Goal: Contribute content

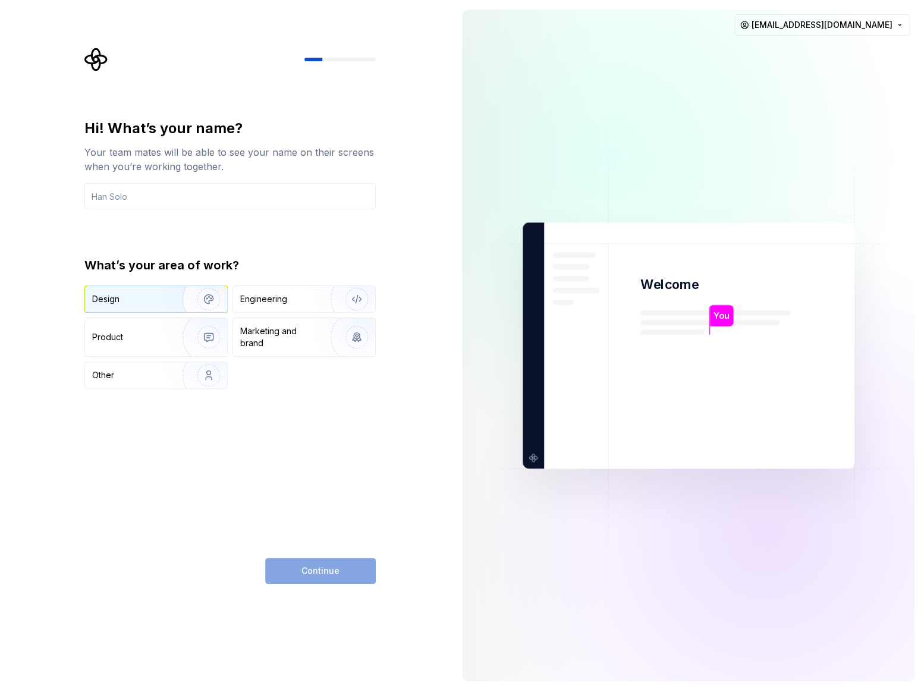
click at [163, 299] on img "button" at bounding box center [201, 299] width 76 height 80
click at [170, 338] on img "button" at bounding box center [201, 337] width 76 height 80
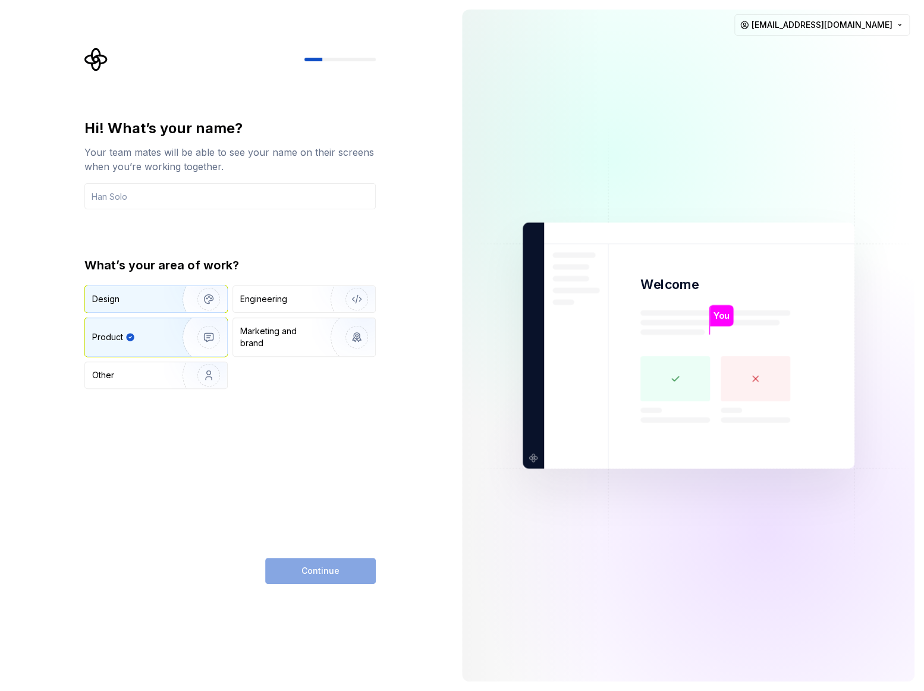
click at [186, 299] on img "button" at bounding box center [201, 299] width 76 height 80
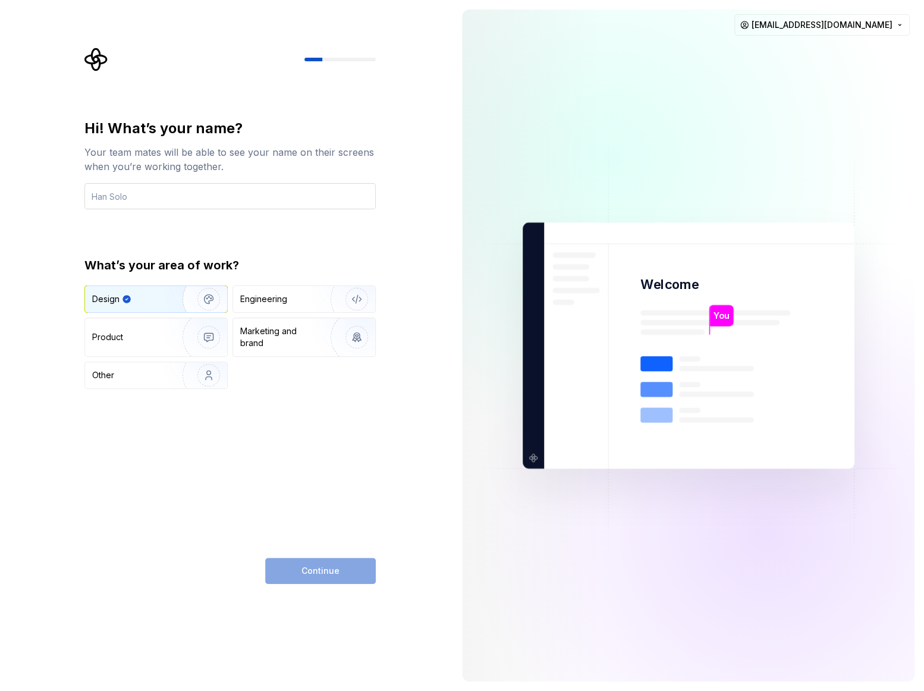
click at [143, 199] on input "text" at bounding box center [229, 196] width 291 height 26
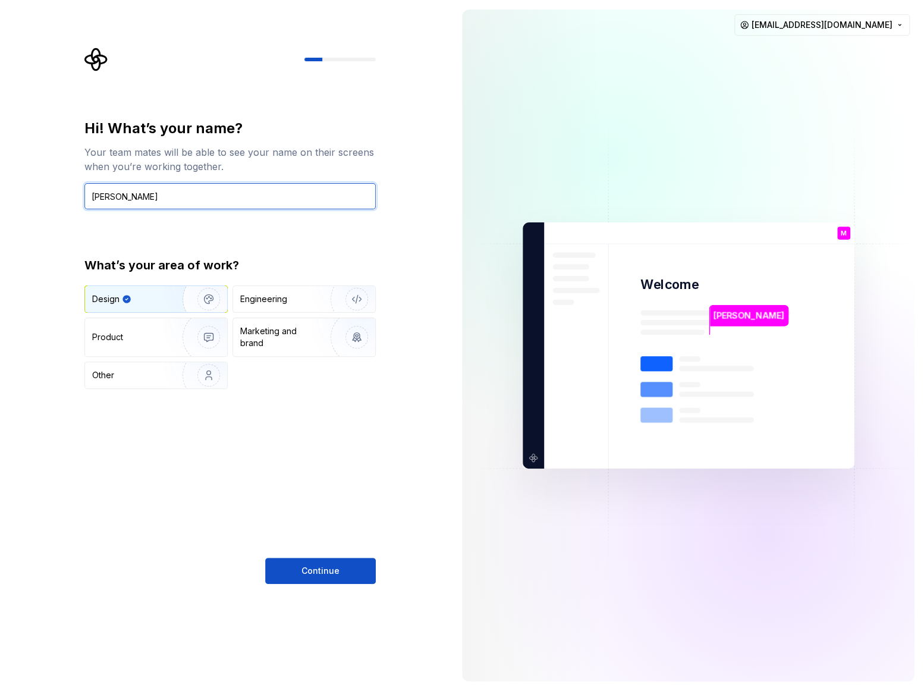
type input "[PERSON_NAME]"
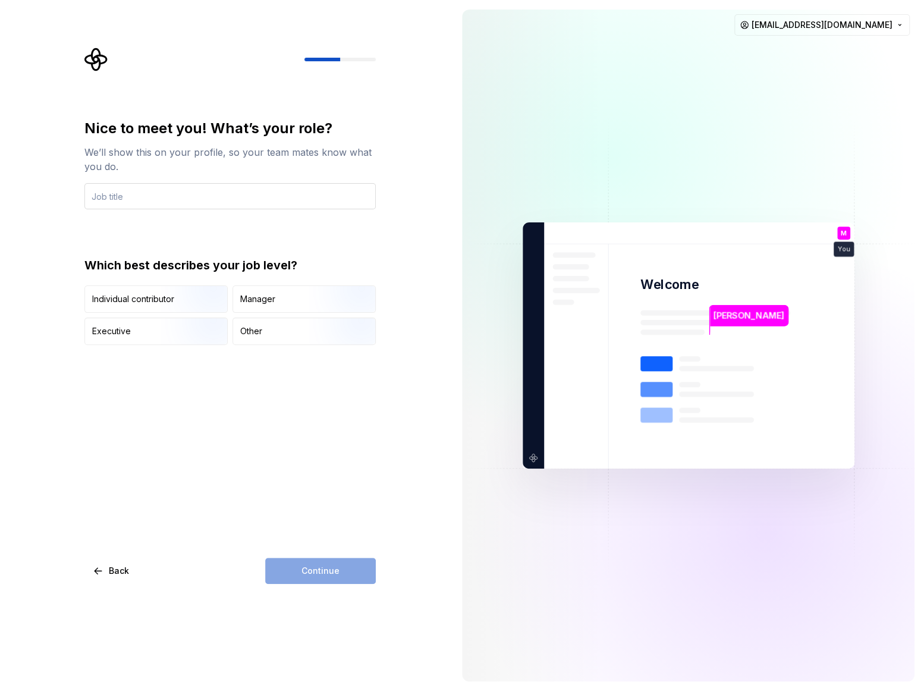
click at [158, 190] on input "text" at bounding box center [229, 196] width 291 height 26
type input "Designer"
click at [186, 290] on img "button" at bounding box center [199, 314] width 76 height 80
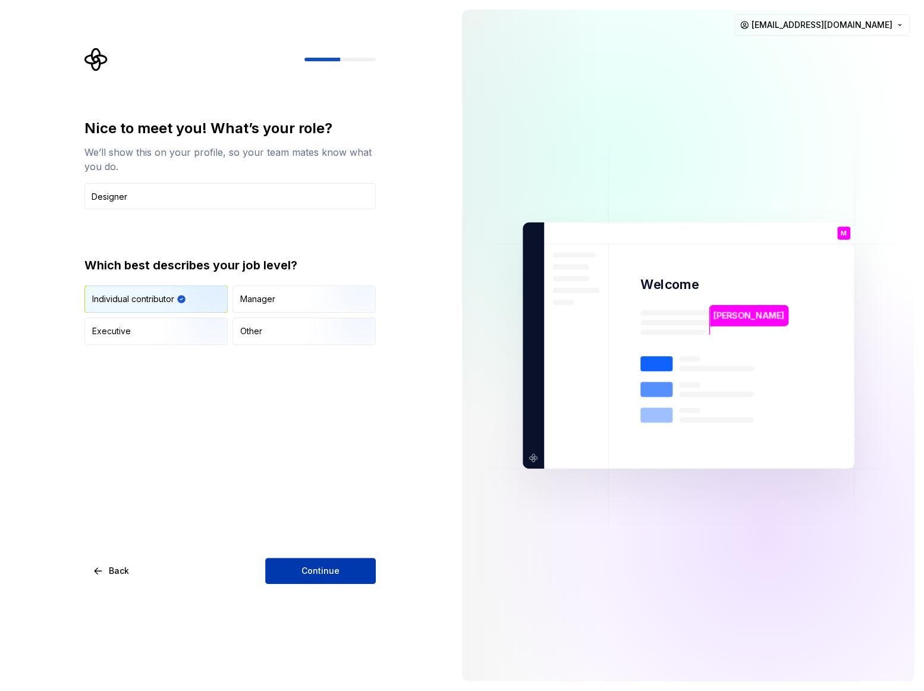
click at [319, 569] on span "Continue" at bounding box center [321, 571] width 38 height 12
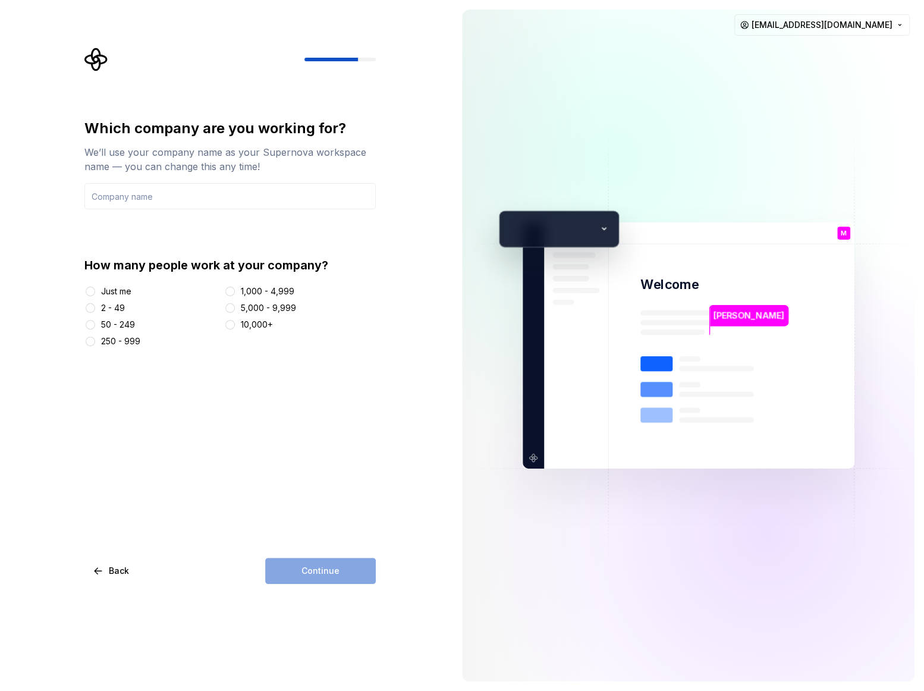
click at [124, 294] on div "Just me" at bounding box center [116, 292] width 30 height 12
click at [95, 294] on button "Just me" at bounding box center [91, 292] width 10 height 10
click at [121, 201] on input "text" at bounding box center [229, 196] width 291 height 26
click at [103, 311] on div "2 - 49" at bounding box center [113, 308] width 24 height 12
click at [95, 311] on button "2 - 49" at bounding box center [91, 308] width 10 height 10
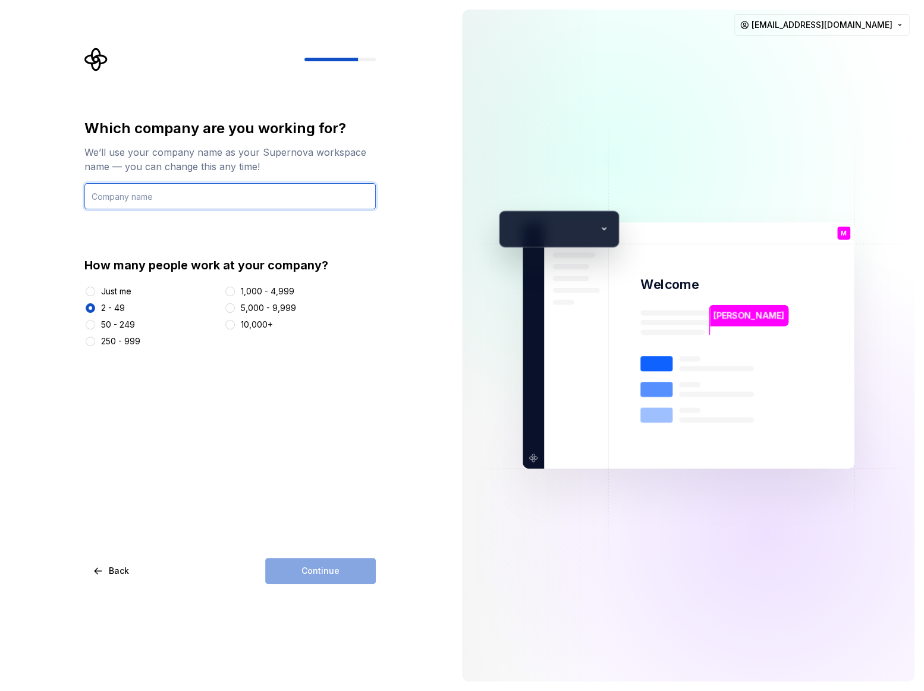
click at [128, 194] on input "text" at bounding box center [229, 196] width 291 height 26
type input "Pay Advantage"
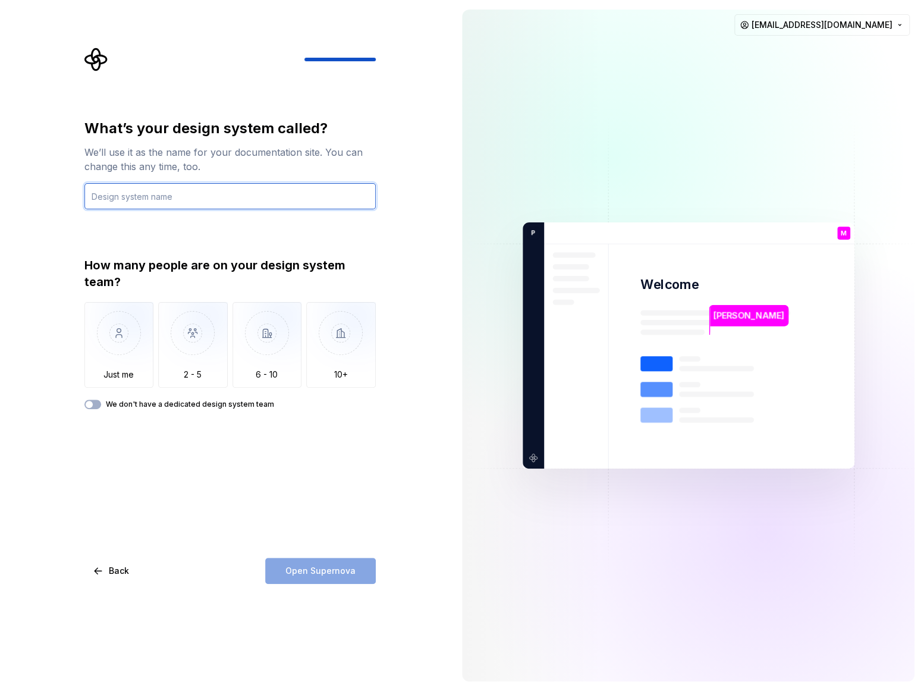
click at [153, 190] on input "text" at bounding box center [229, 196] width 291 height 26
type input "Pay Advantage"
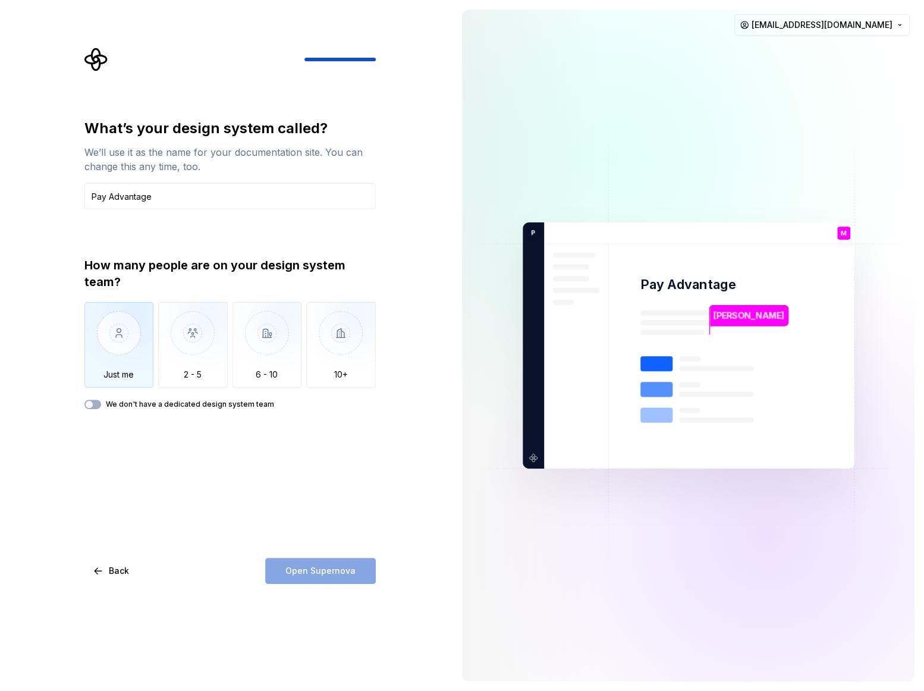
click at [120, 338] on img "button" at bounding box center [119, 342] width 70 height 80
click at [311, 572] on span "Open Supernova" at bounding box center [321, 571] width 70 height 12
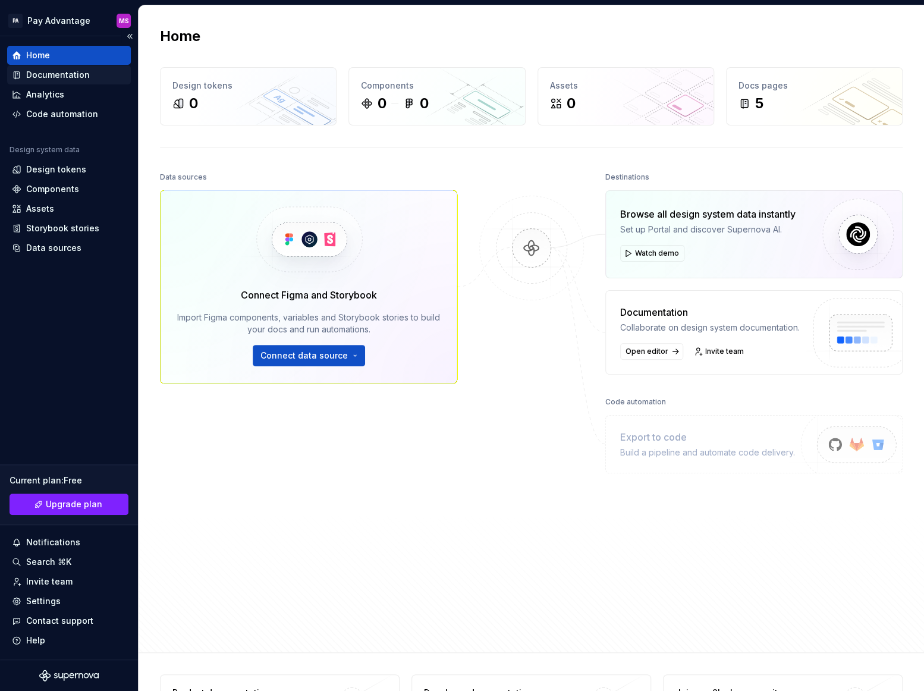
click at [79, 77] on div "Documentation" at bounding box center [58, 75] width 64 height 12
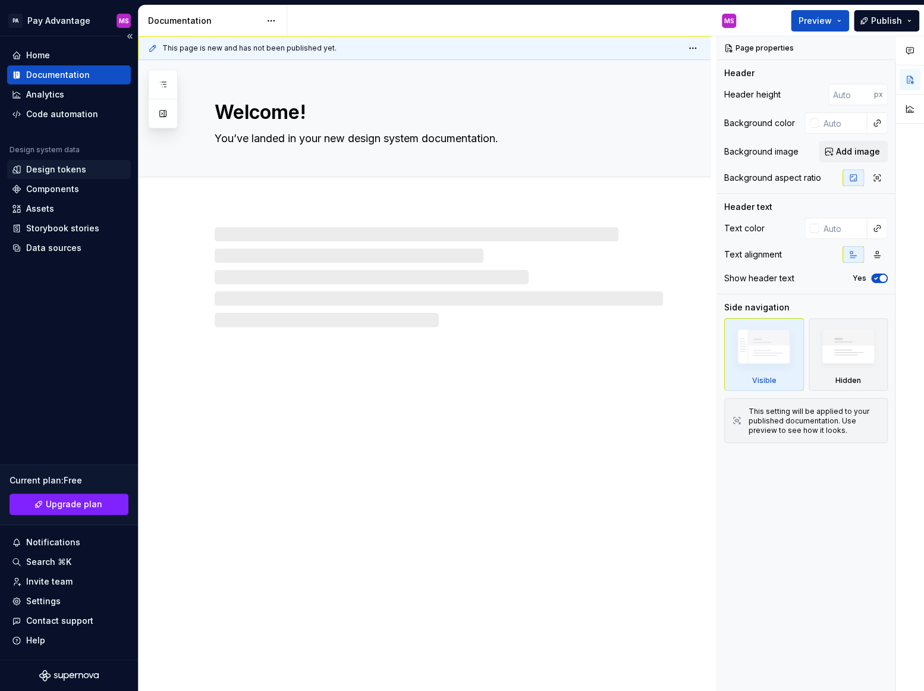
click at [76, 167] on div "Design tokens" at bounding box center [56, 170] width 60 height 12
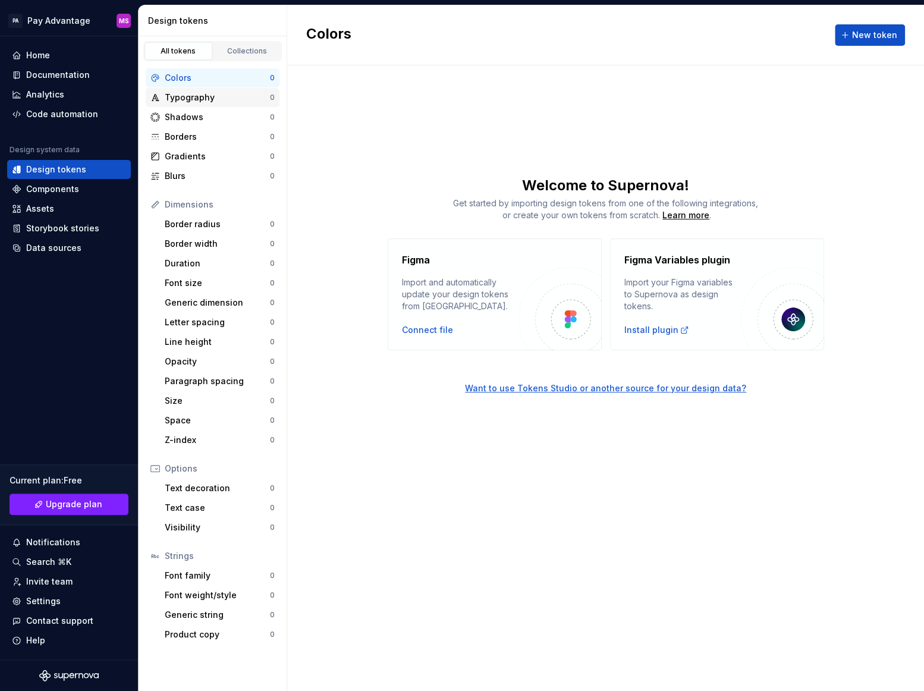
click at [196, 101] on div "Typography" at bounding box center [217, 98] width 105 height 12
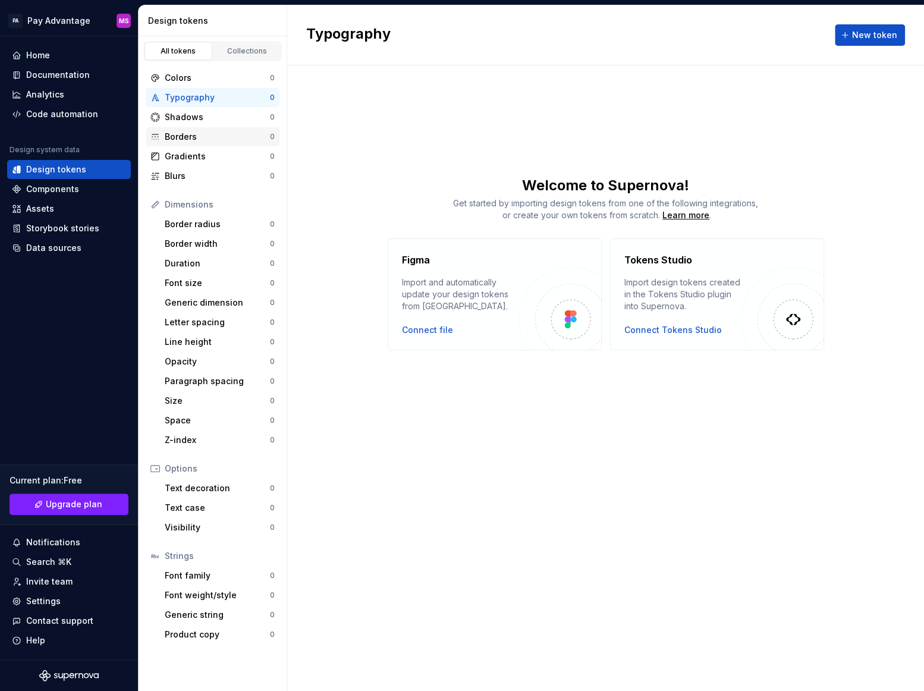
click at [197, 128] on div "Borders 0" at bounding box center [213, 136] width 134 height 19
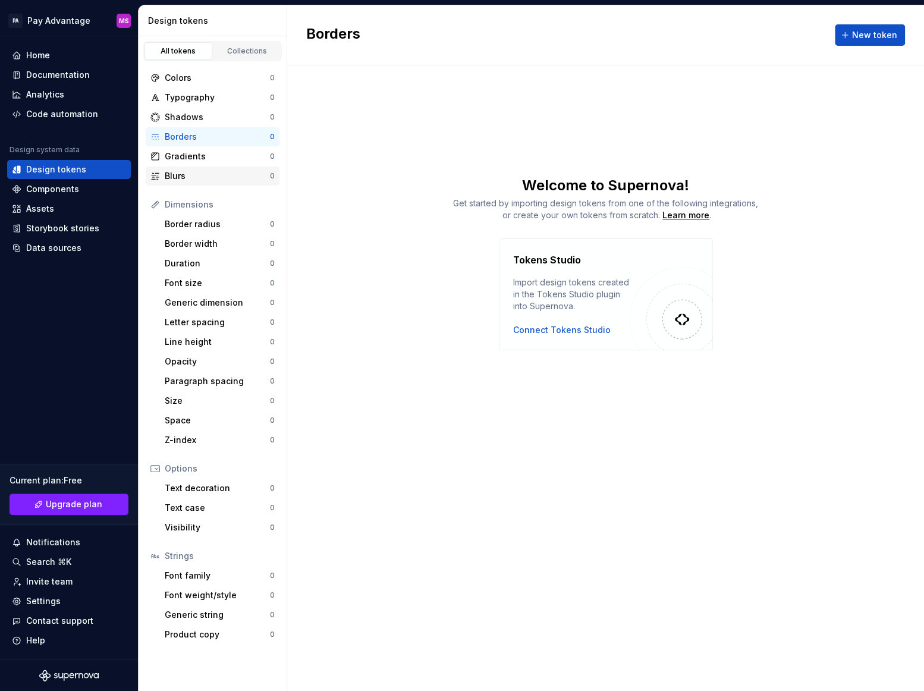
click at [197, 167] on div "Blurs 0" at bounding box center [213, 176] width 134 height 19
click at [196, 156] on div "Gradients" at bounding box center [217, 157] width 105 height 12
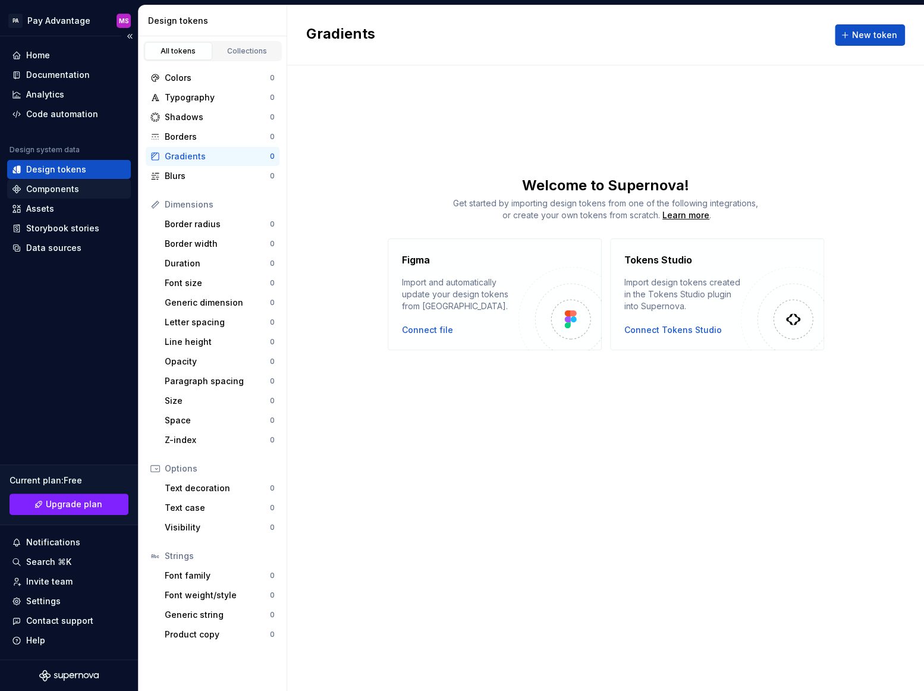
click at [61, 195] on div "Components" at bounding box center [69, 189] width 124 height 19
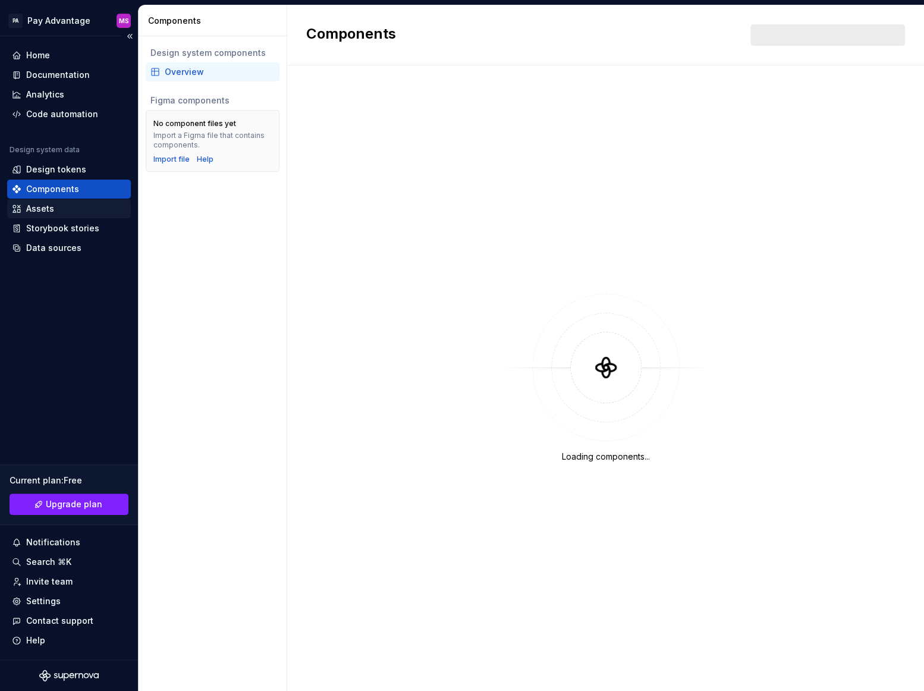
click at [61, 212] on div "Assets" at bounding box center [69, 209] width 114 height 12
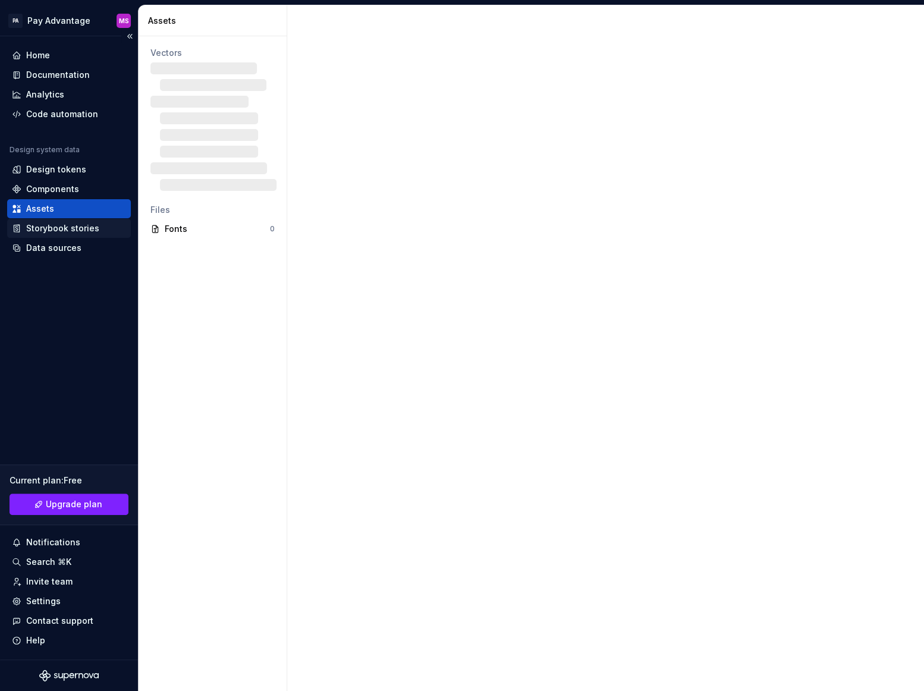
click at [66, 228] on div "Storybook stories" at bounding box center [62, 228] width 73 height 12
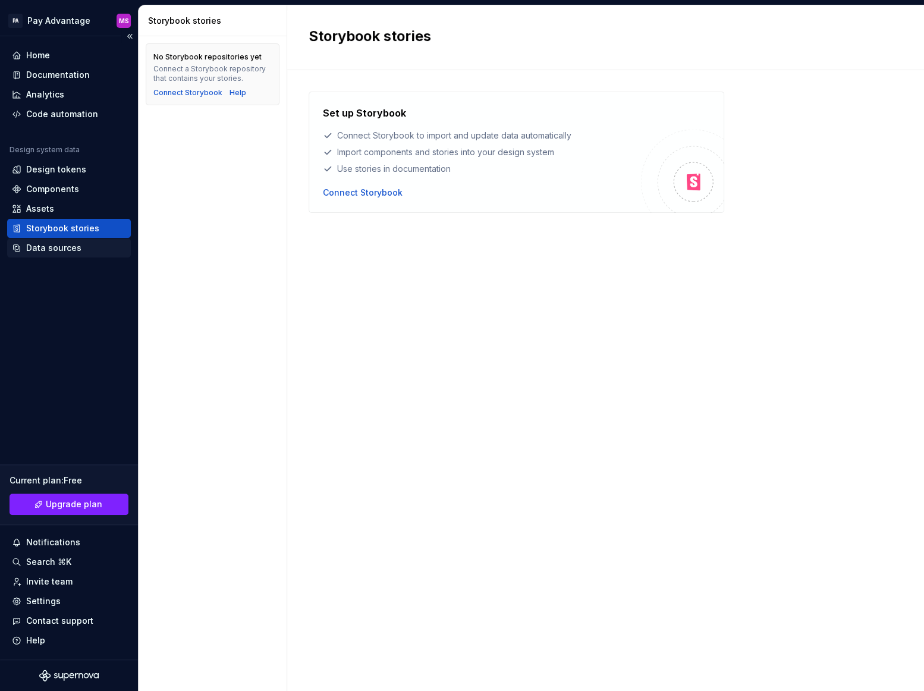
click at [75, 249] on div "Data sources" at bounding box center [53, 248] width 55 height 12
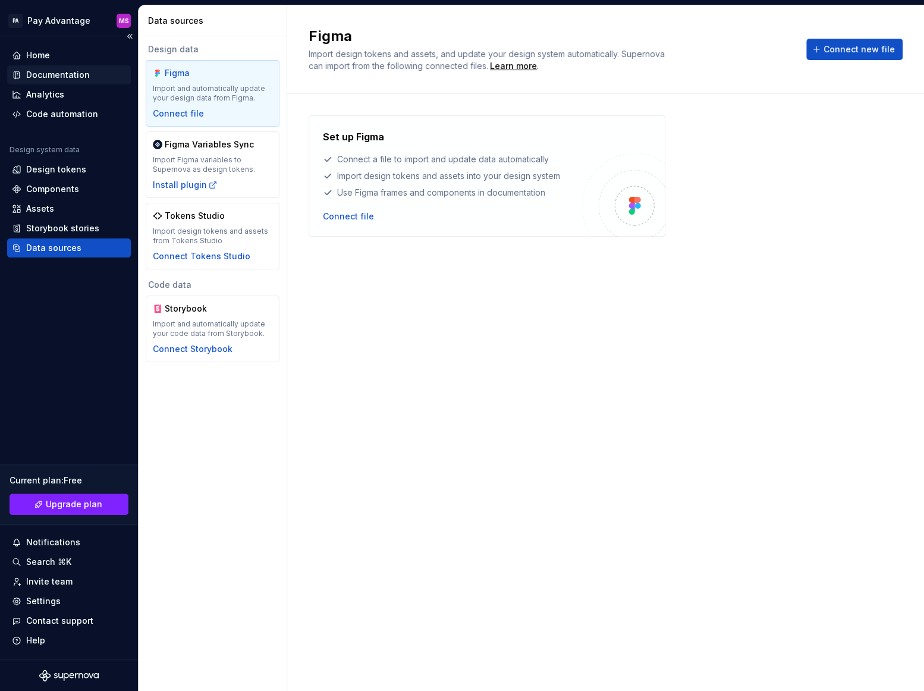
click at [45, 74] on div "Documentation" at bounding box center [58, 75] width 64 height 12
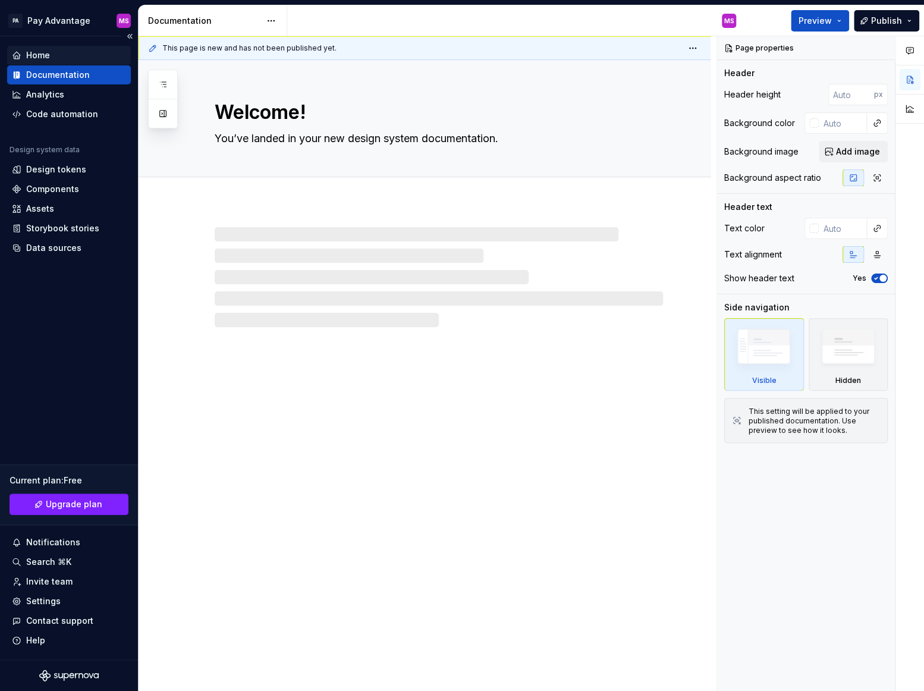
type textarea "*"
click at [45, 58] on div "Home" at bounding box center [38, 55] width 24 height 12
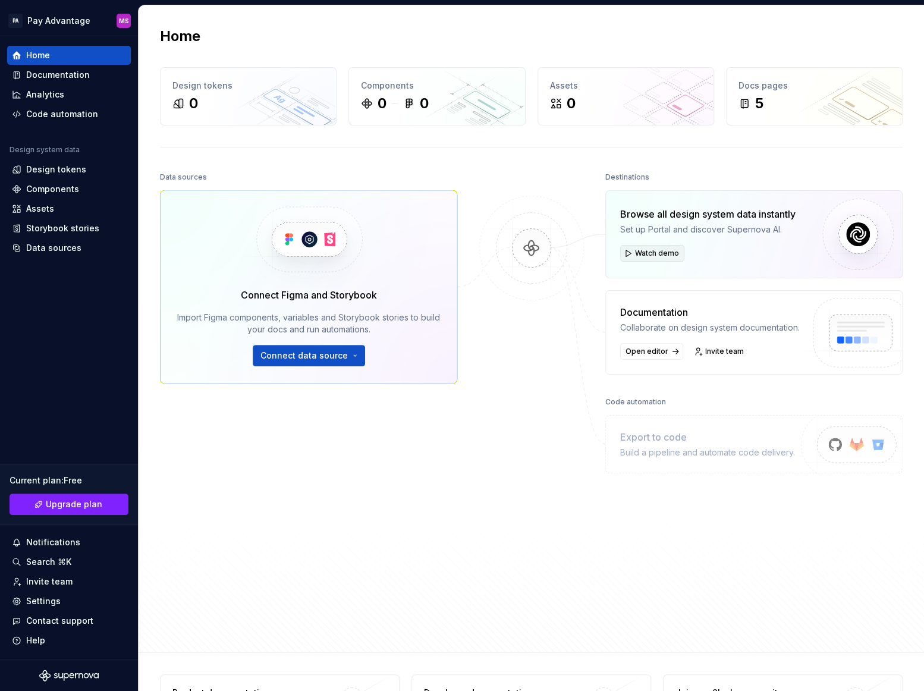
click at [631, 254] on button "Watch demo" at bounding box center [652, 253] width 64 height 17
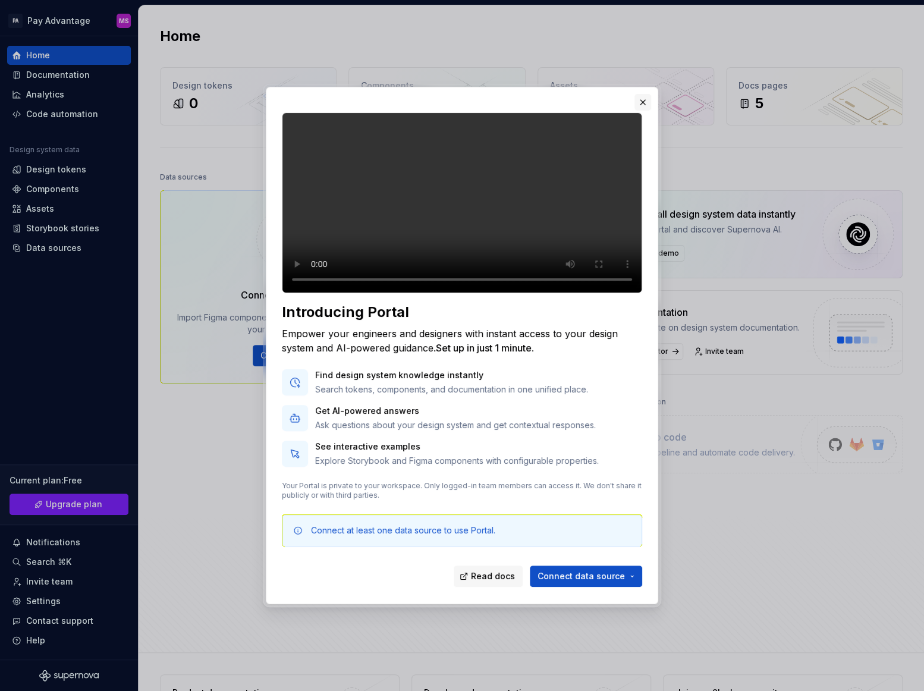
click at [643, 94] on button "button" at bounding box center [643, 102] width 17 height 17
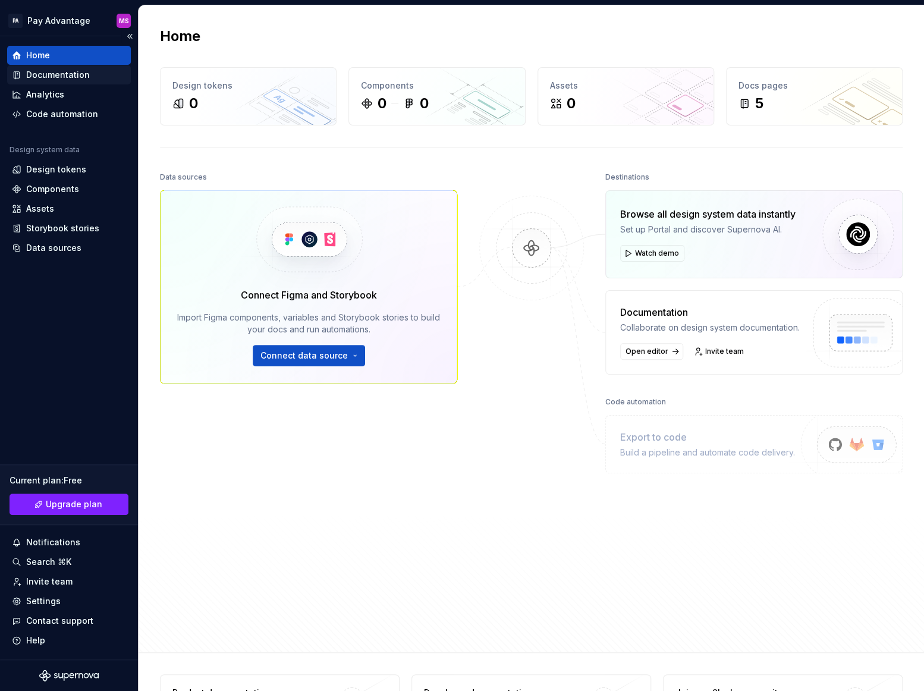
click at [70, 81] on div "Documentation" at bounding box center [69, 74] width 124 height 19
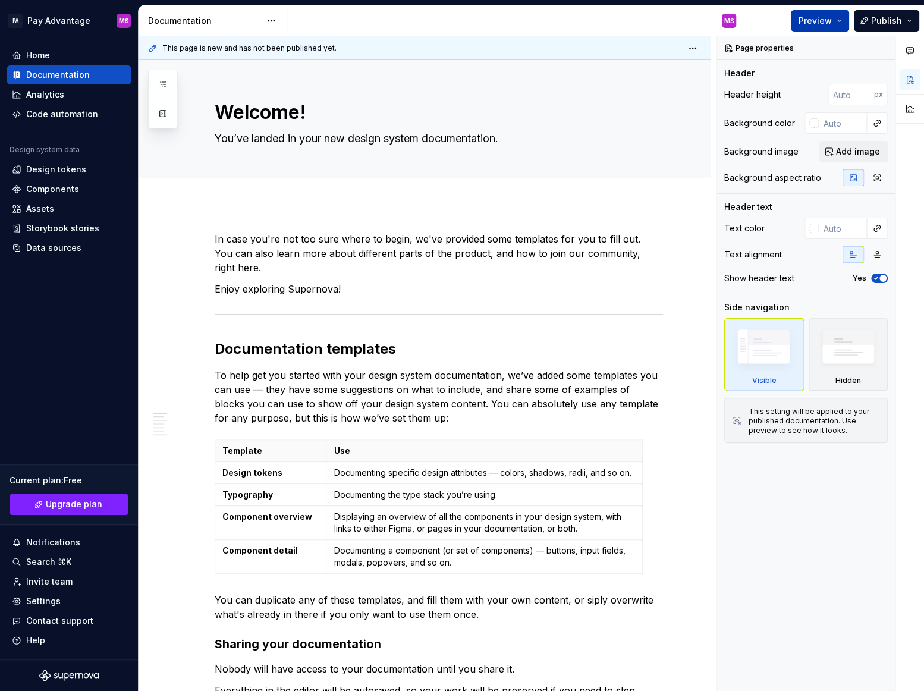
click at [826, 17] on span "Preview" at bounding box center [815, 21] width 33 height 12
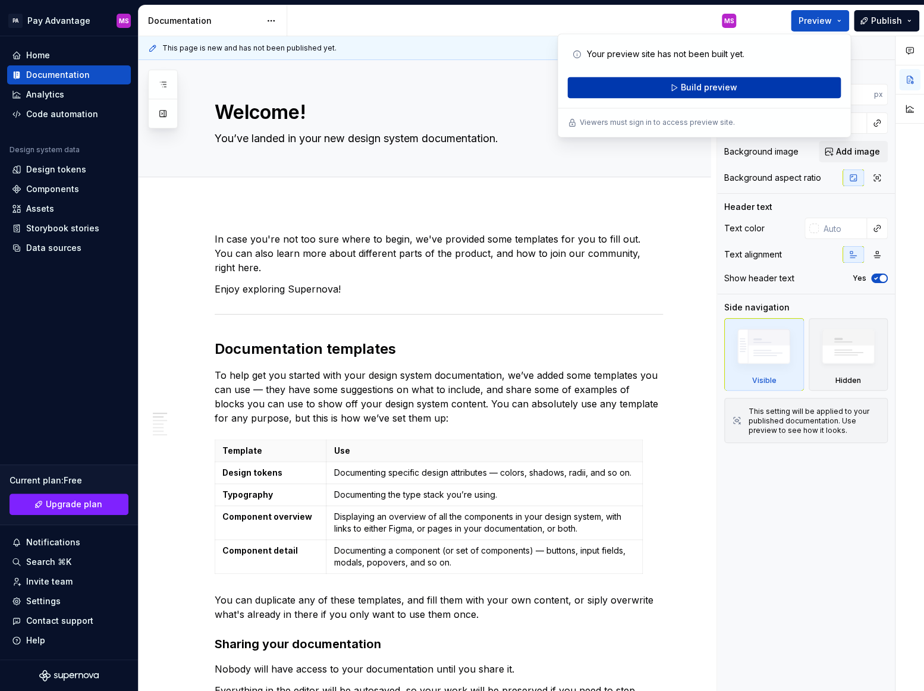
click at [744, 84] on button "Build preview" at bounding box center [705, 87] width 274 height 21
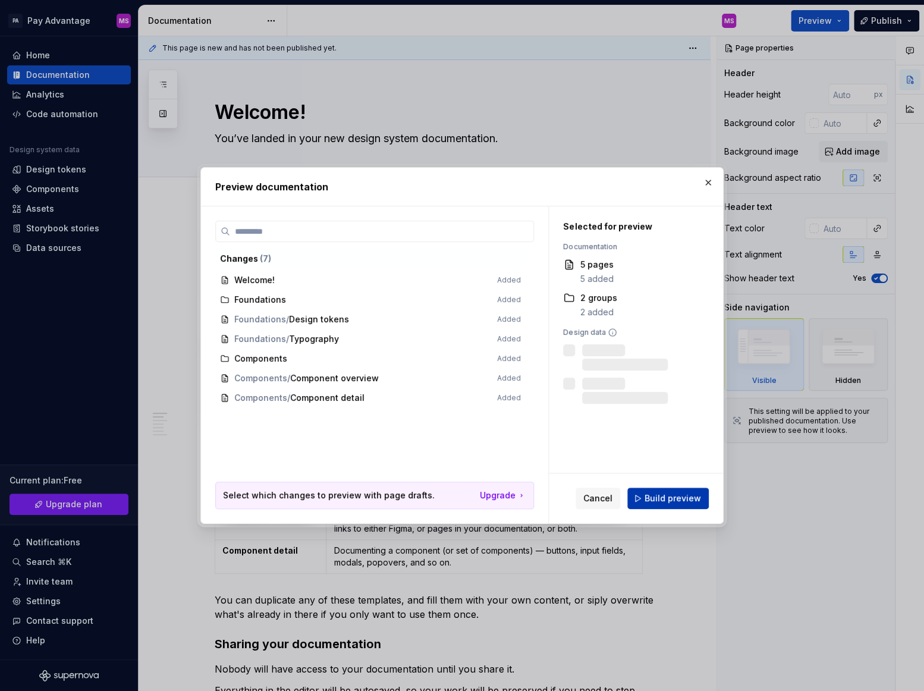
click at [655, 498] on span "Build preview" at bounding box center [673, 499] width 57 height 12
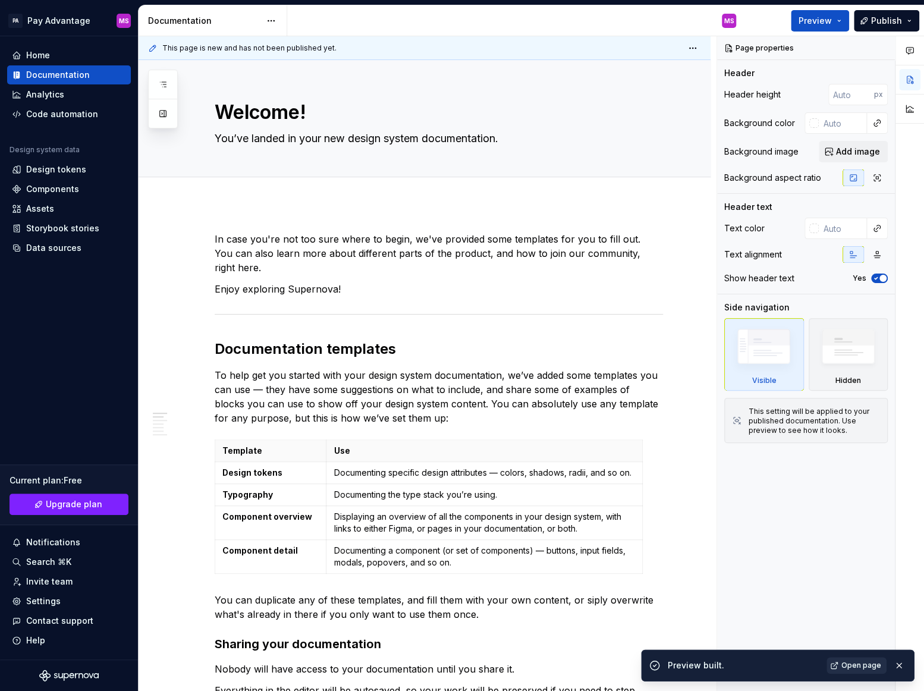
click at [862, 669] on span "Open page" at bounding box center [862, 666] width 40 height 10
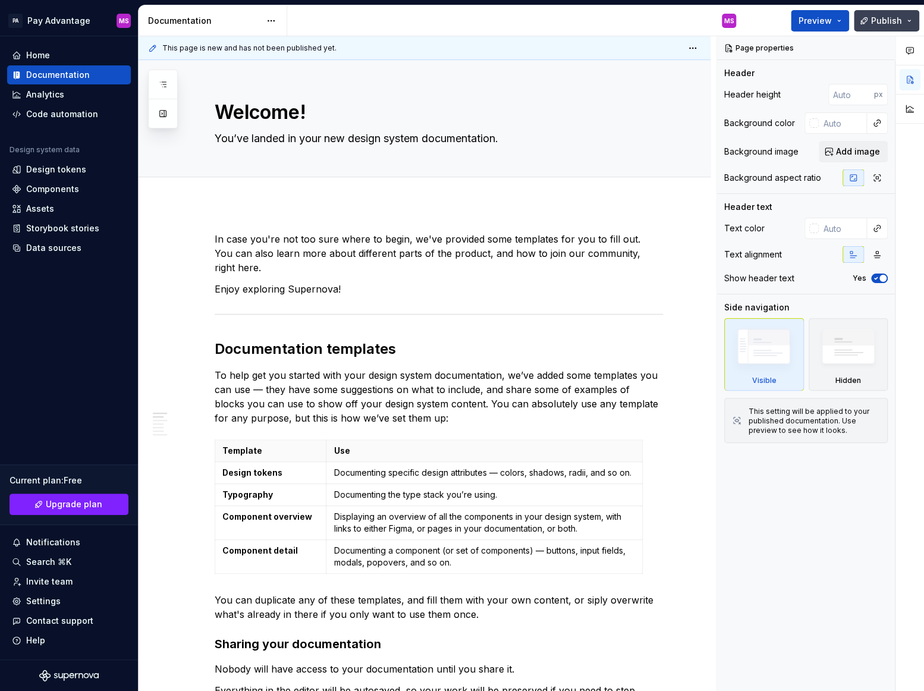
click at [911, 19] on button "Publish" at bounding box center [886, 20] width 65 height 21
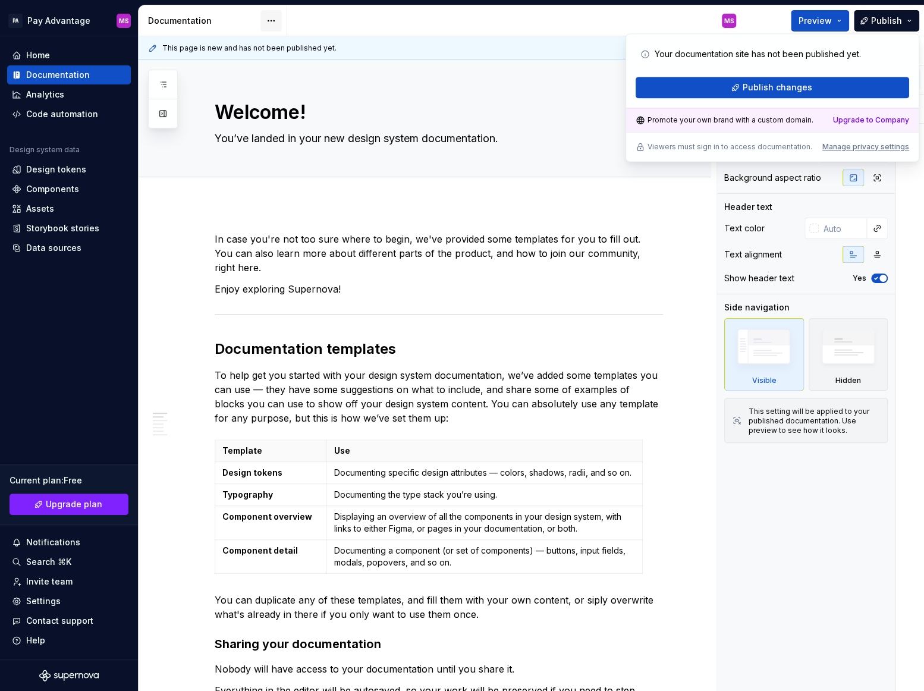
click at [261, 15] on html "PA Pay Advantage MS Home Documentation Analytics Code automation Design system …" at bounding box center [462, 345] width 924 height 691
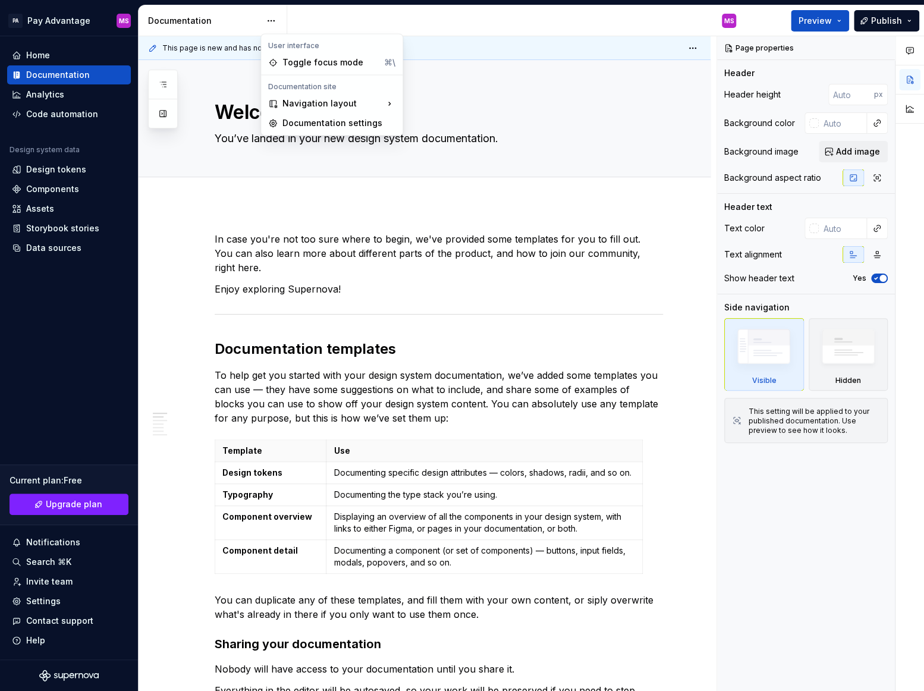
click at [441, 164] on html "PA Pay Advantage MS Home Documentation Analytics Code automation Design system …" at bounding box center [462, 345] width 924 height 691
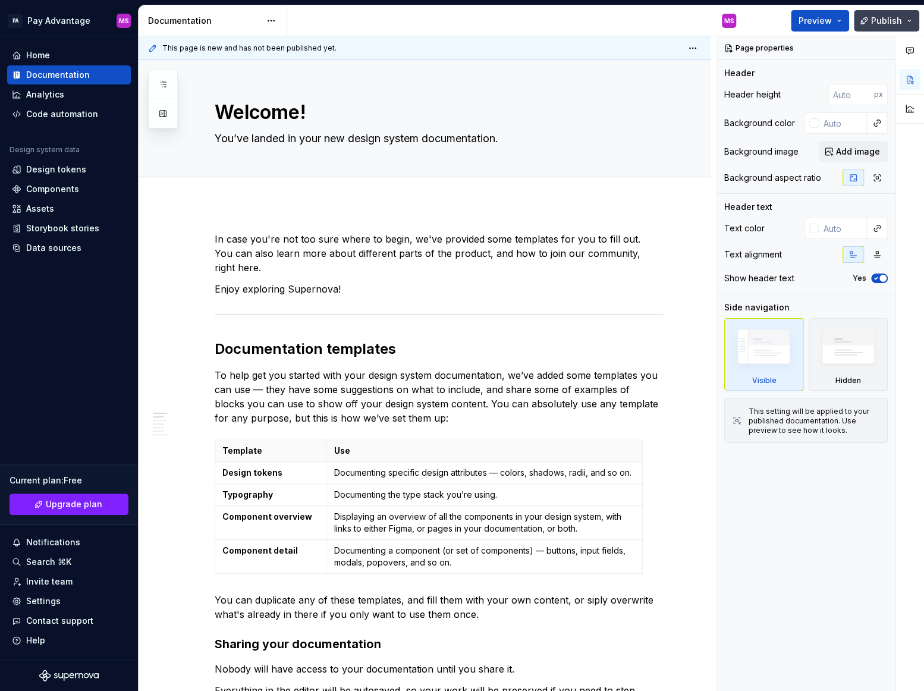
click at [874, 23] on span "Publish" at bounding box center [886, 21] width 31 height 12
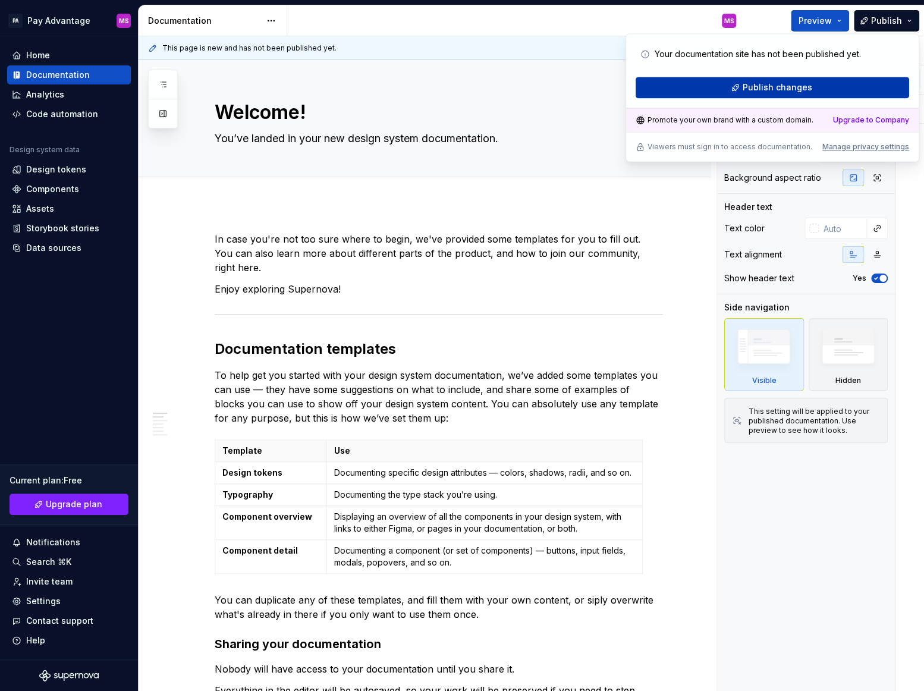
click at [824, 86] on button "Publish changes" at bounding box center [773, 87] width 274 height 21
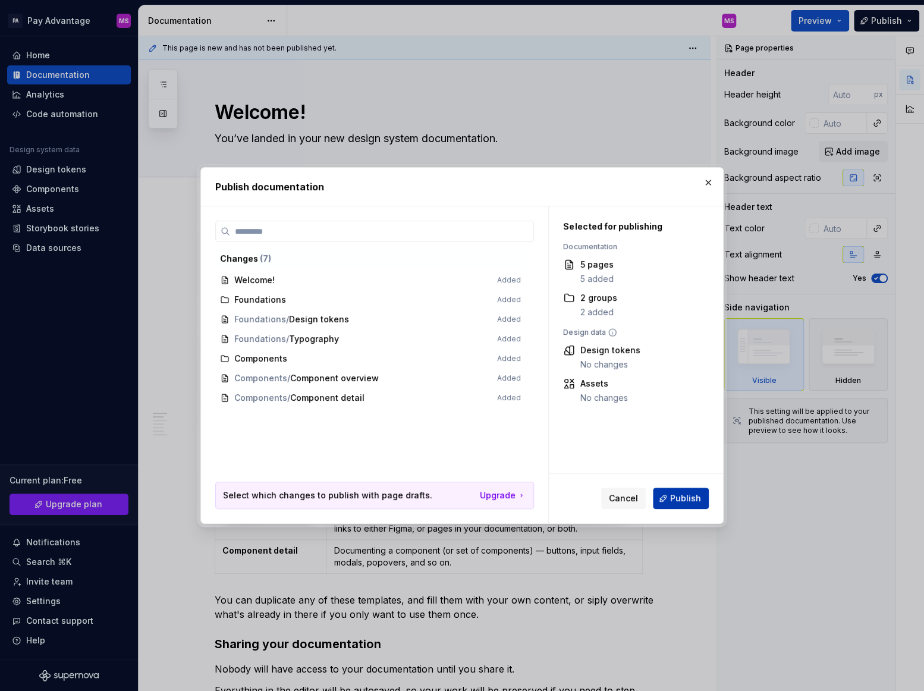
click at [695, 497] on span "Publish" at bounding box center [685, 499] width 31 height 12
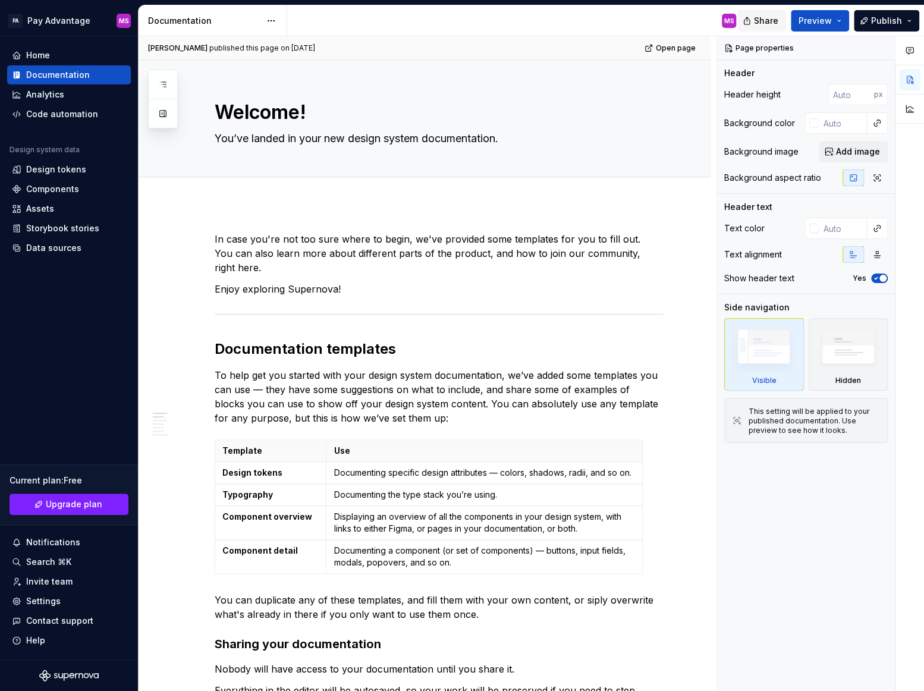
click at [766, 22] on span "Share" at bounding box center [766, 21] width 24 height 12
click at [841, 21] on button "Preview" at bounding box center [820, 20] width 58 height 21
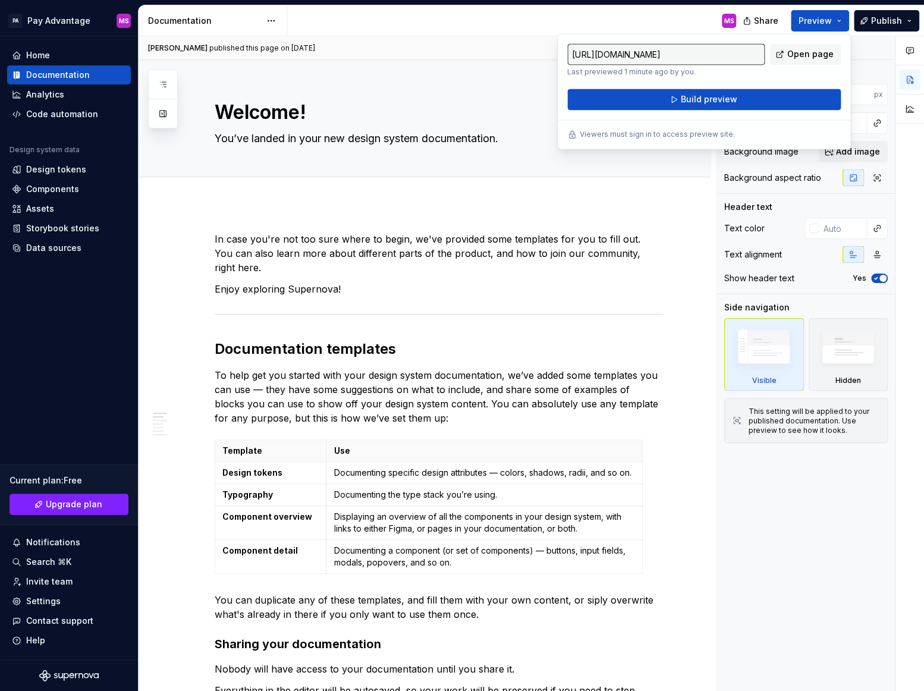
click at [693, 58] on input "[URL][DOMAIN_NAME]" at bounding box center [666, 53] width 197 height 21
click at [788, 59] on link "Open page" at bounding box center [805, 53] width 71 height 21
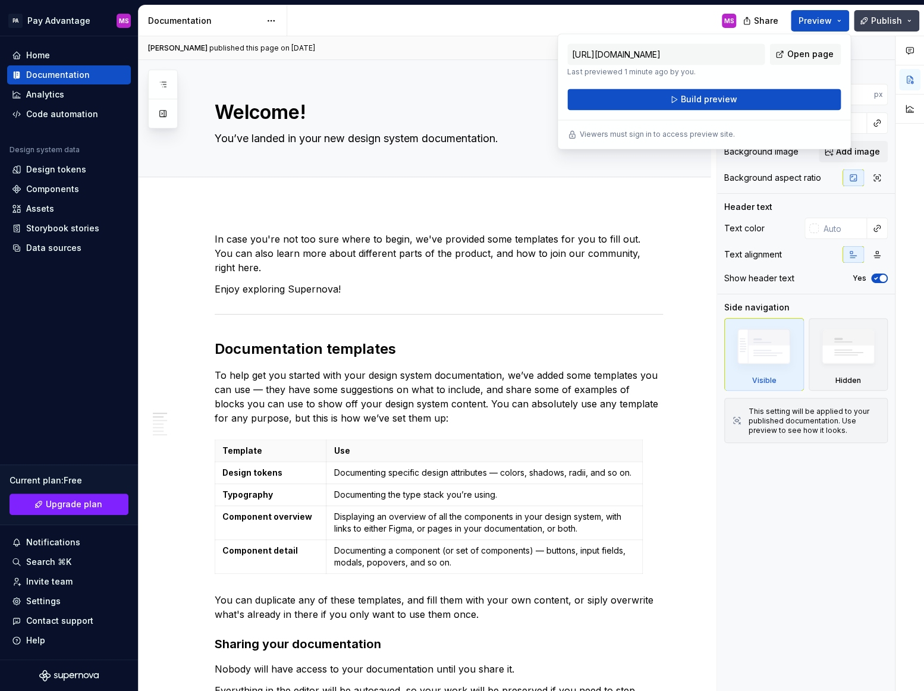
click at [894, 21] on span "Publish" at bounding box center [886, 21] width 31 height 12
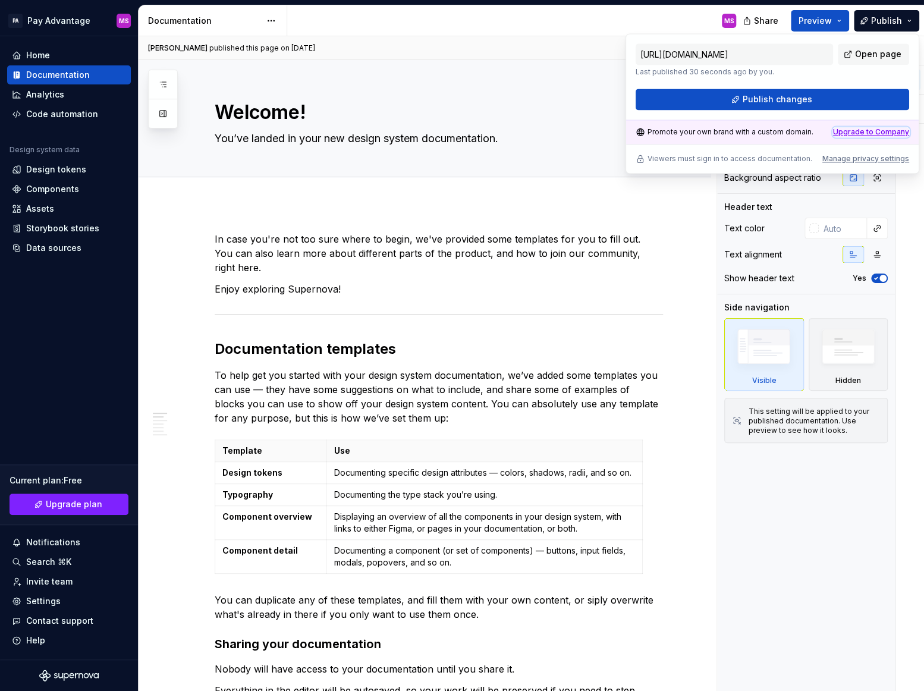
click at [873, 133] on div "Upgrade to Company" at bounding box center [871, 132] width 76 height 10
type textarea "*"
